Goal: Task Accomplishment & Management: Use online tool/utility

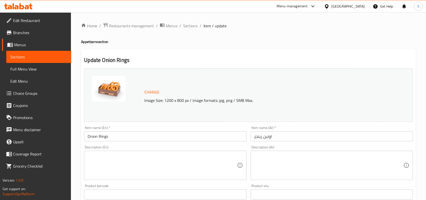
scroll to position [163, 0]
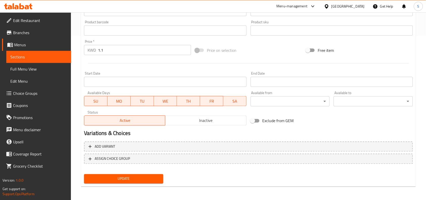
click at [328, 7] on icon at bounding box center [327, 6] width 4 height 4
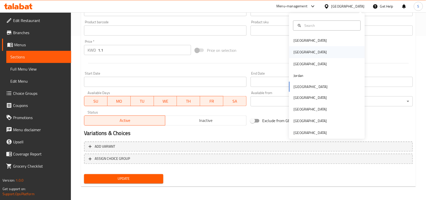
click at [296, 55] on div "[GEOGRAPHIC_DATA]" at bounding box center [310, 52] width 33 height 6
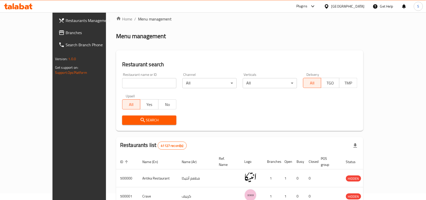
scroll to position [163, 0]
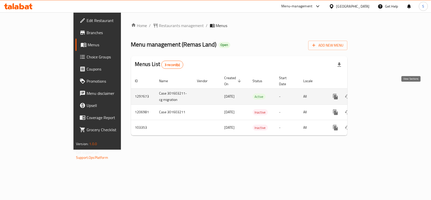
click at [375, 93] on icon "enhanced table" at bounding box center [372, 96] width 6 height 6
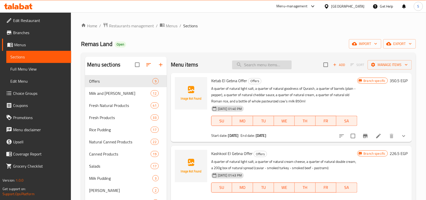
click at [266, 65] on input "search" at bounding box center [262, 64] width 60 height 9
paste input "عرض كتاب الجبنه"
type input "عرض كتاب الجبنه"
click at [267, 68] on input "search" at bounding box center [262, 64] width 60 height 9
paste input "قشطه كدا كدا طبيعي"
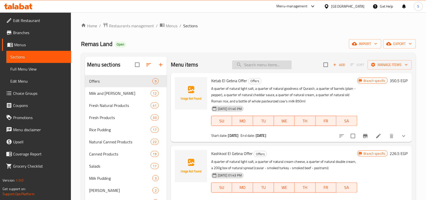
type input "قشطه كدا كدا طبيعي"
